Goal: Information Seeking & Learning: Learn about a topic

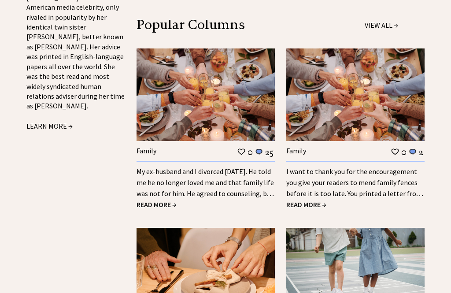
scroll to position [1017, 0]
click at [160, 200] on span "READ MORE →" at bounding box center [156, 204] width 40 height 9
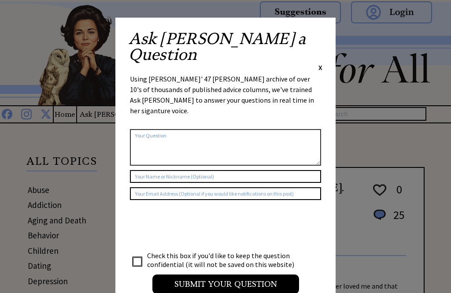
click at [327, 36] on div "Ask Ann a Question X Using Ann Landers' 47 vear archive of over 10's of thousan…" at bounding box center [225, 166] width 220 height 297
click at [320, 63] on span "X" at bounding box center [320, 67] width 4 height 9
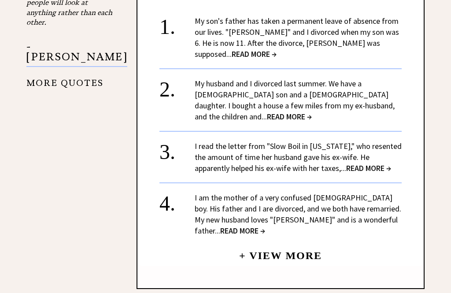
scroll to position [1076, 0]
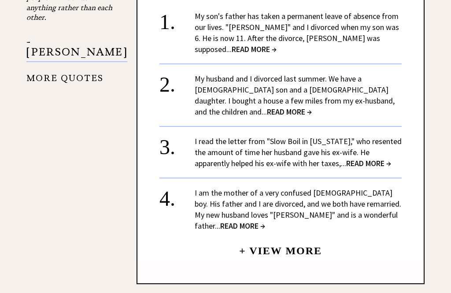
click at [265, 220] on span "READ MORE →" at bounding box center [242, 225] width 45 height 10
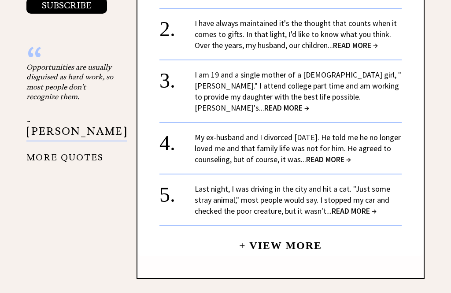
scroll to position [999, 0]
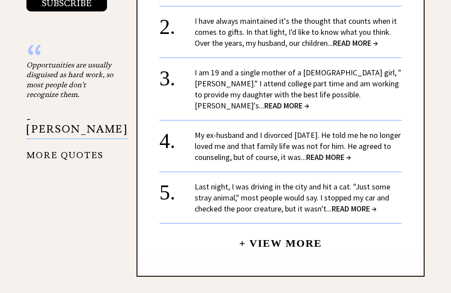
click at [356, 203] on span "READ MORE →" at bounding box center [353, 208] width 45 height 10
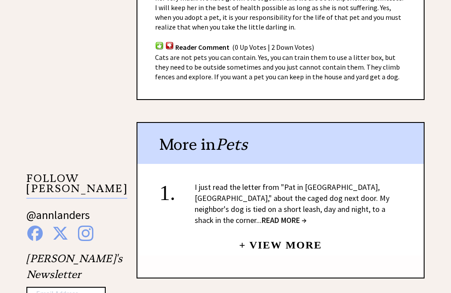
scroll to position [685, 0]
click at [306, 215] on span "READ MORE →" at bounding box center [283, 220] width 45 height 10
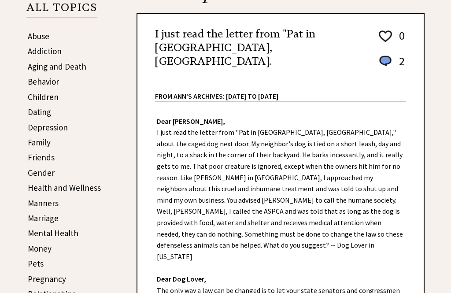
scroll to position [208, 0]
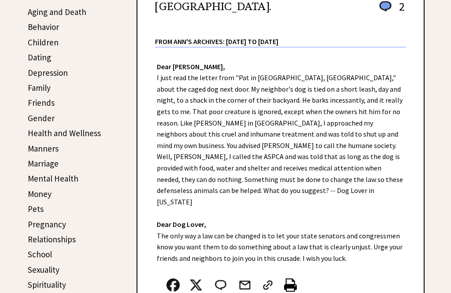
click at [40, 151] on link "Manners" at bounding box center [43, 148] width 31 height 11
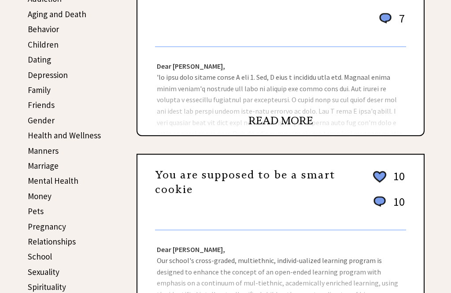
scroll to position [206, 0]
click at [284, 127] on link "READ MORE" at bounding box center [280, 120] width 65 height 13
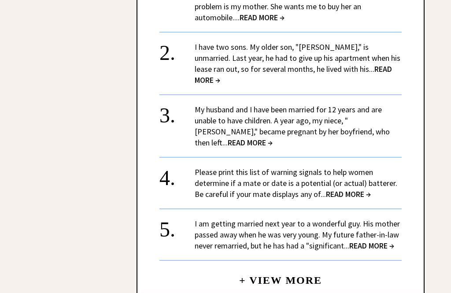
scroll to position [1253, 0]
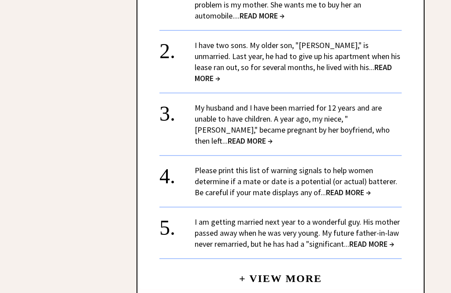
click at [374, 239] on span "READ MORE →" at bounding box center [371, 244] width 45 height 10
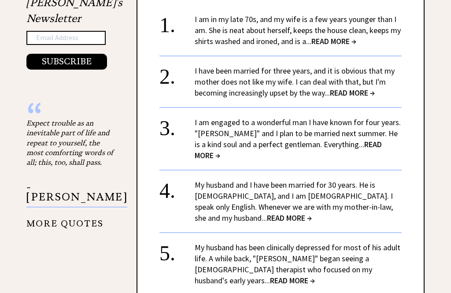
scroll to position [940, 0]
click at [315, 275] on span "READ MORE →" at bounding box center [292, 280] width 45 height 10
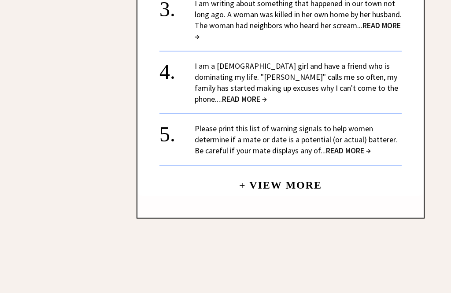
scroll to position [1242, 0]
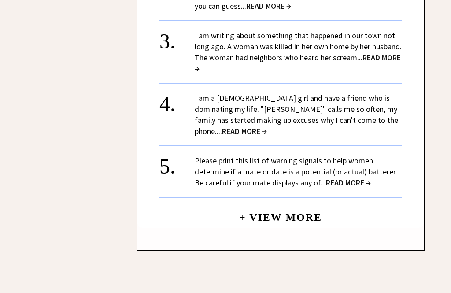
click at [304, 204] on link "+ View More" at bounding box center [280, 213] width 83 height 19
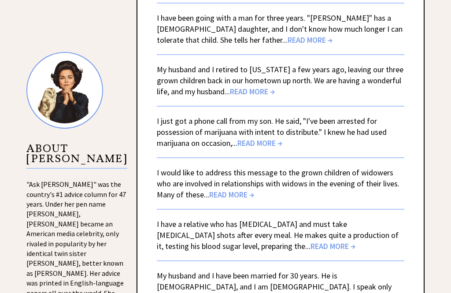
scroll to position [796, 0]
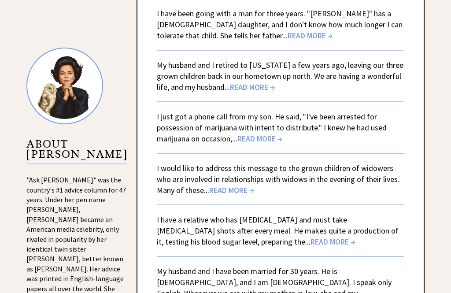
click at [258, 92] on span "READ MORE →" at bounding box center [252, 87] width 45 height 10
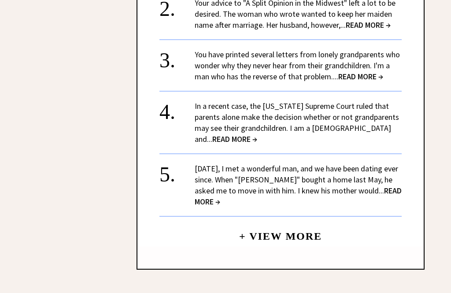
scroll to position [1218, 0]
click at [301, 223] on link "+ View More" at bounding box center [280, 232] width 83 height 19
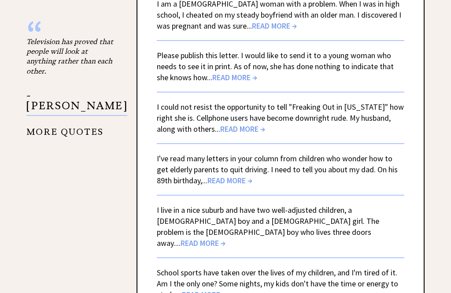
scroll to position [1643, 0]
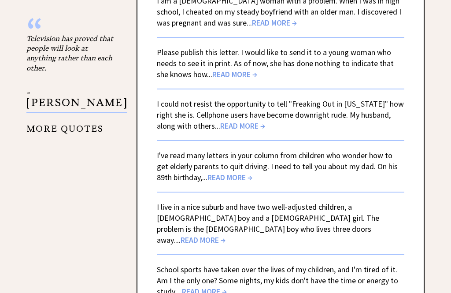
click at [244, 122] on span "READ MORE →" at bounding box center [242, 126] width 45 height 10
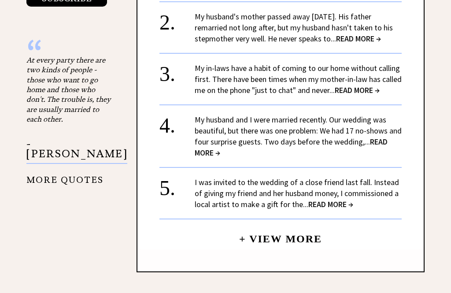
scroll to position [1041, 0]
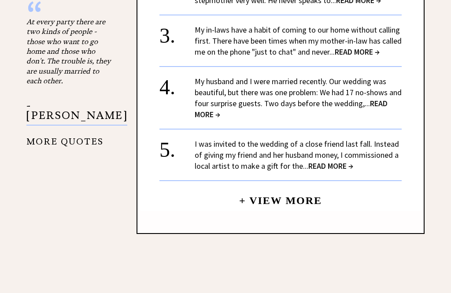
click at [333, 161] on span "READ MORE →" at bounding box center [330, 166] width 45 height 10
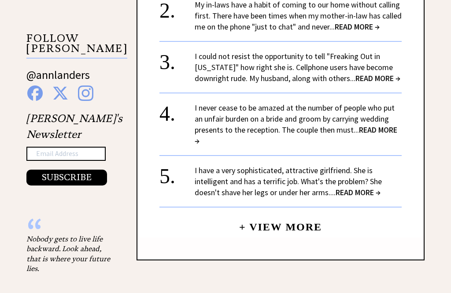
scroll to position [823, 0]
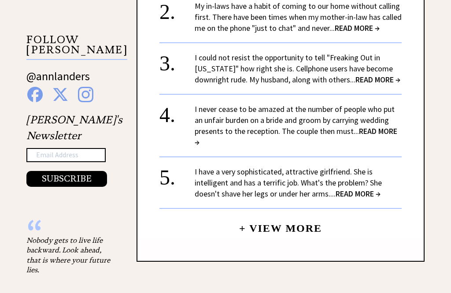
click at [301, 215] on link "+ View More" at bounding box center [280, 224] width 83 height 19
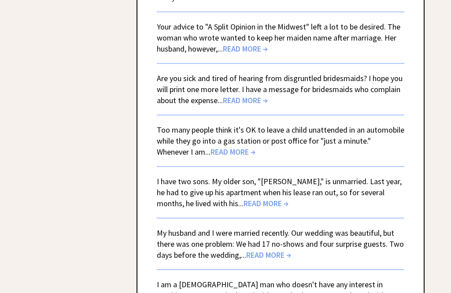
scroll to position [1943, 0]
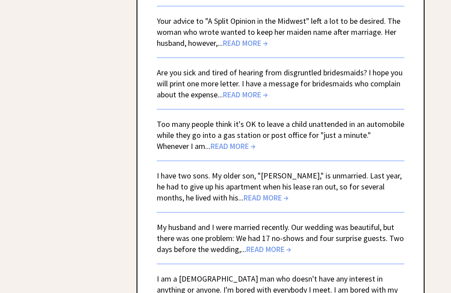
click at [210, 141] on span "READ MORE →" at bounding box center [232, 146] width 45 height 10
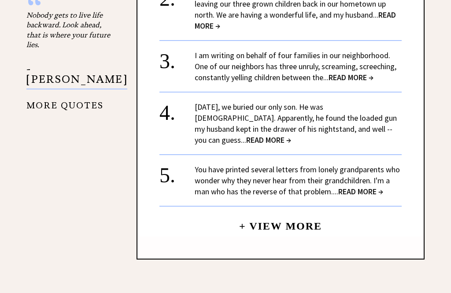
scroll to position [1049, 0]
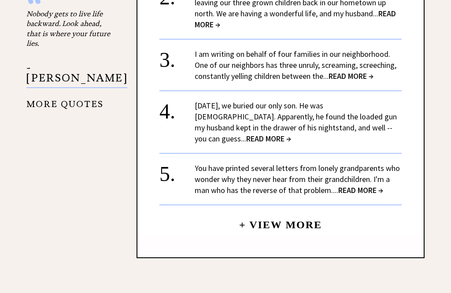
click at [294, 212] on link "+ View More" at bounding box center [280, 221] width 83 height 19
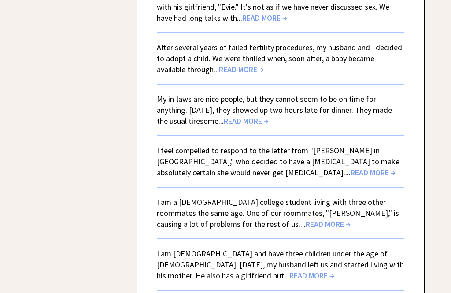
scroll to position [2327, 0]
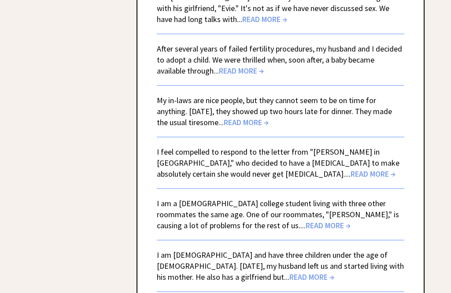
click at [268, 118] on span "READ MORE →" at bounding box center [246, 123] width 45 height 10
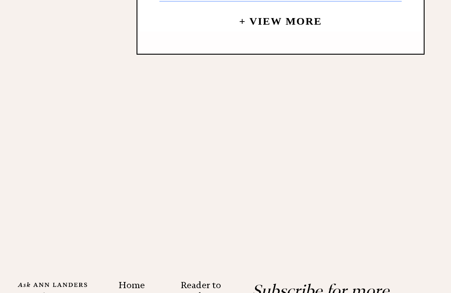
scroll to position [1134, 0]
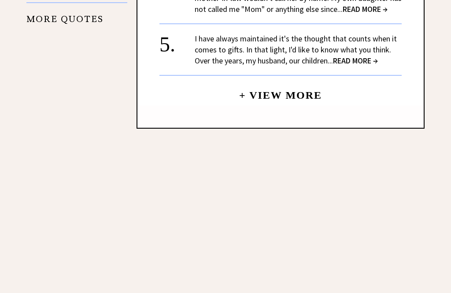
click at [305, 82] on link "+ View More" at bounding box center [280, 91] width 83 height 19
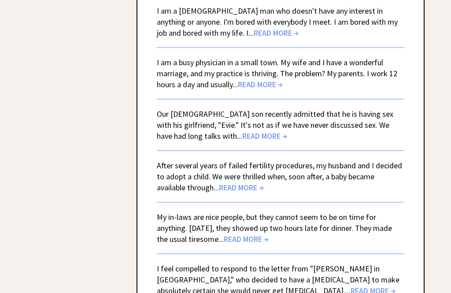
scroll to position [2212, 0]
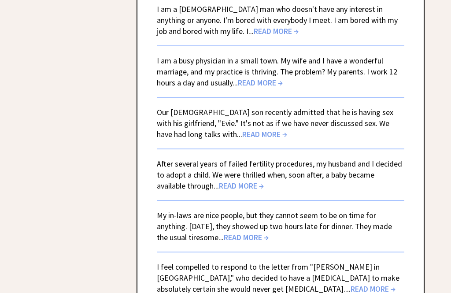
click at [244, 180] on span "READ MORE →" at bounding box center [241, 185] width 45 height 10
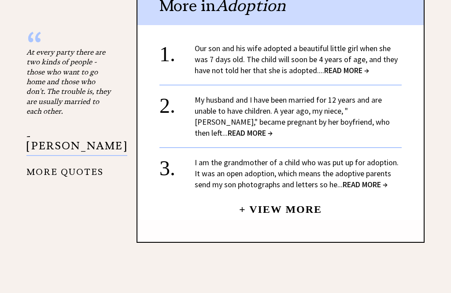
scroll to position [1009, 0]
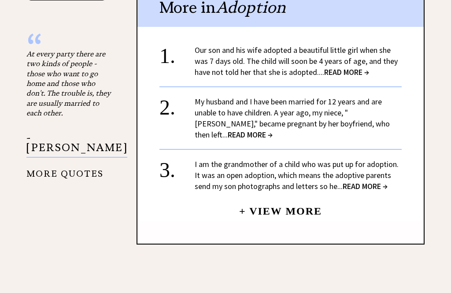
click at [302, 198] on link "+ View More" at bounding box center [280, 207] width 83 height 19
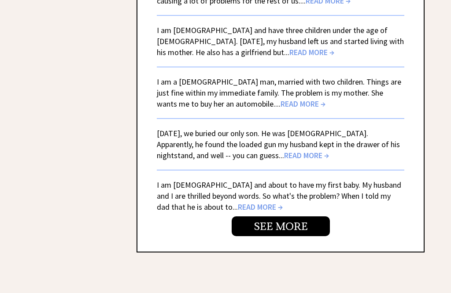
scroll to position [2551, 0]
click at [288, 217] on link "SEE MORE" at bounding box center [280, 227] width 98 height 20
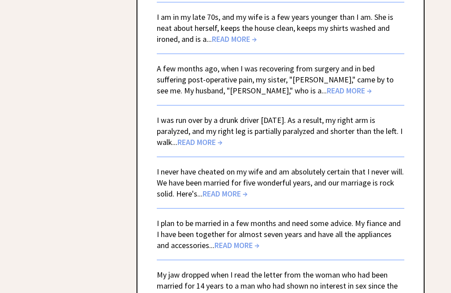
scroll to position [2287, 0]
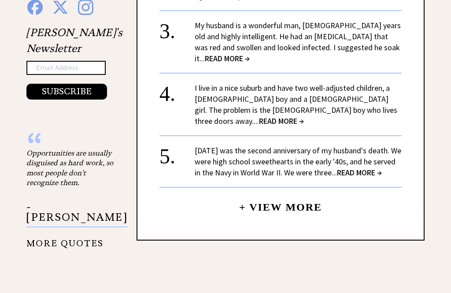
scroll to position [913, 0]
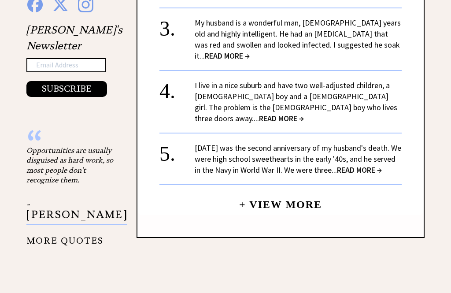
click at [307, 191] on link "+ View More" at bounding box center [280, 200] width 83 height 19
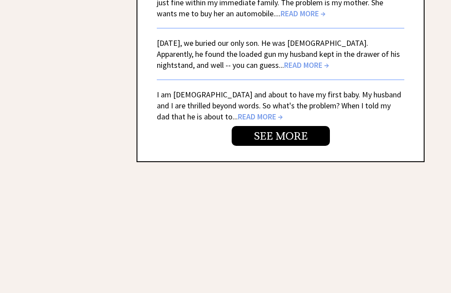
scroll to position [2642, 0]
click at [299, 126] on link "SEE MORE" at bounding box center [280, 136] width 98 height 20
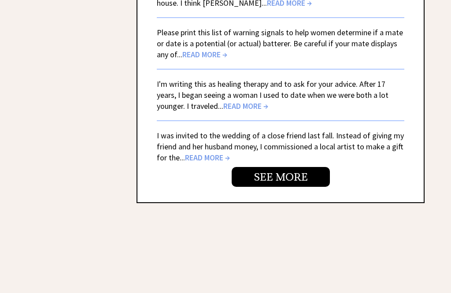
scroll to position [2634, 0]
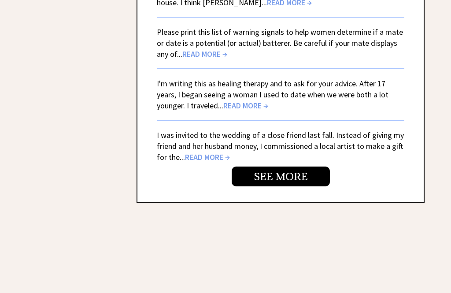
click at [297, 166] on link "SEE MORE" at bounding box center [280, 176] width 98 height 20
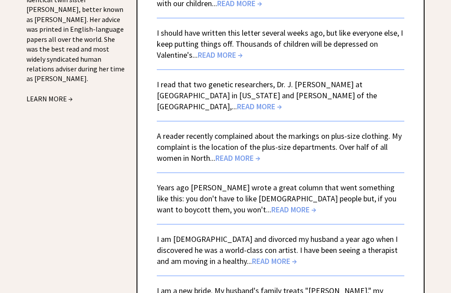
scroll to position [1031, 0]
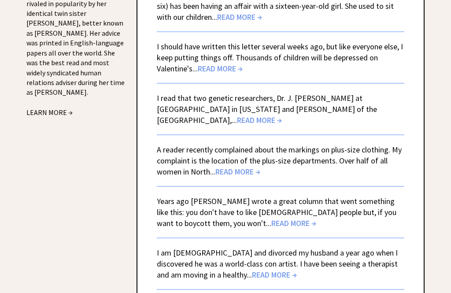
click at [224, 74] on span "READ MORE →" at bounding box center [220, 69] width 45 height 10
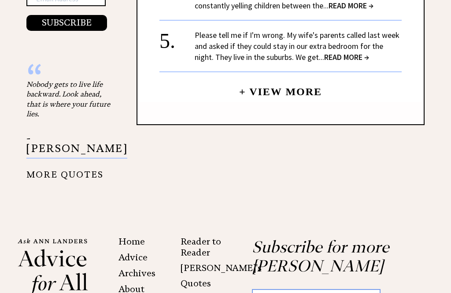
scroll to position [979, 0]
